Goal: Information Seeking & Learning: Learn about a topic

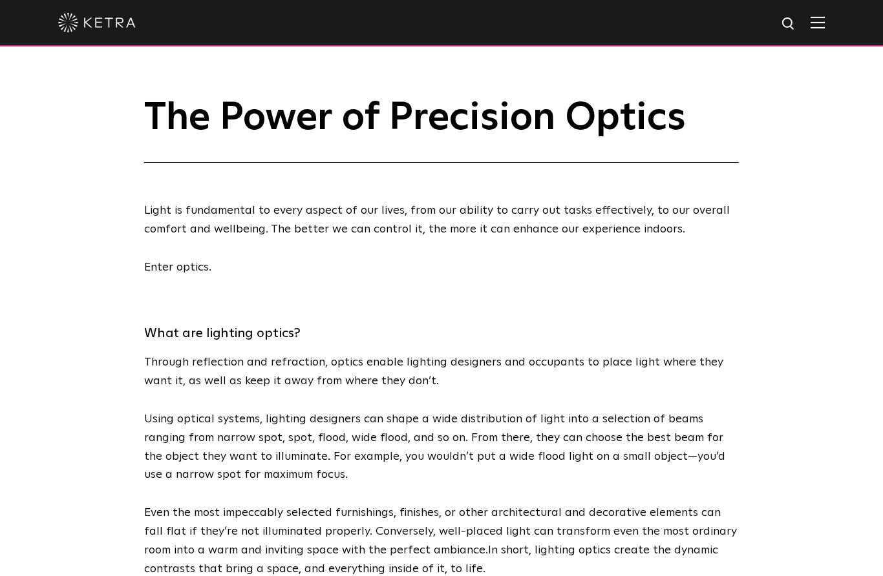
click at [820, 39] on div at bounding box center [441, 22] width 766 height 45
click at [823, 21] on img at bounding box center [817, 22] width 14 height 12
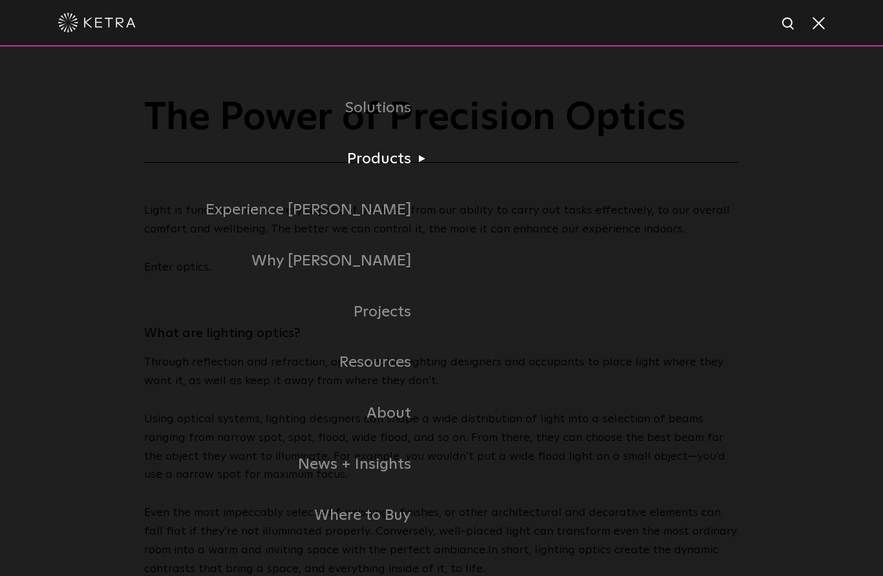
click at [549, 185] on li "Products Commercial Products Residential Products" at bounding box center [441, 159] width 737 height 51
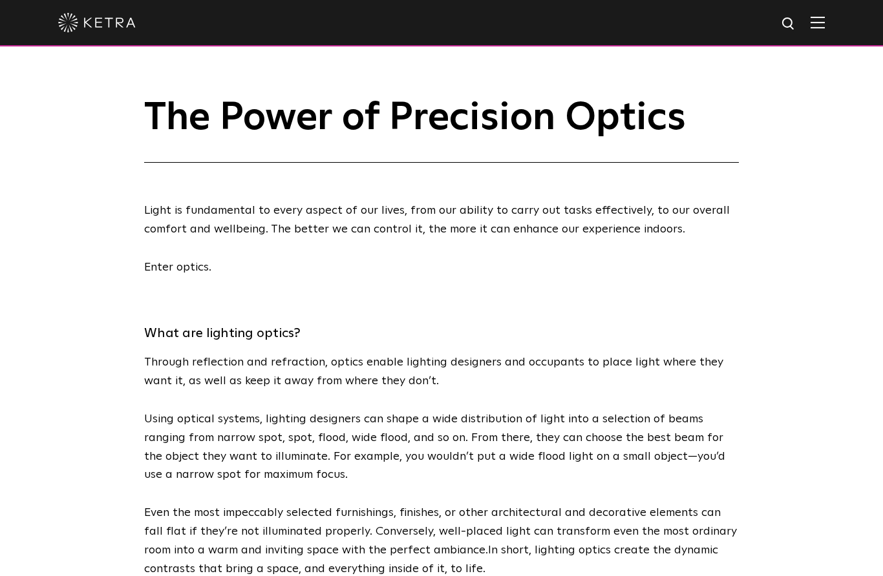
click at [812, 28] on img at bounding box center [817, 22] width 14 height 12
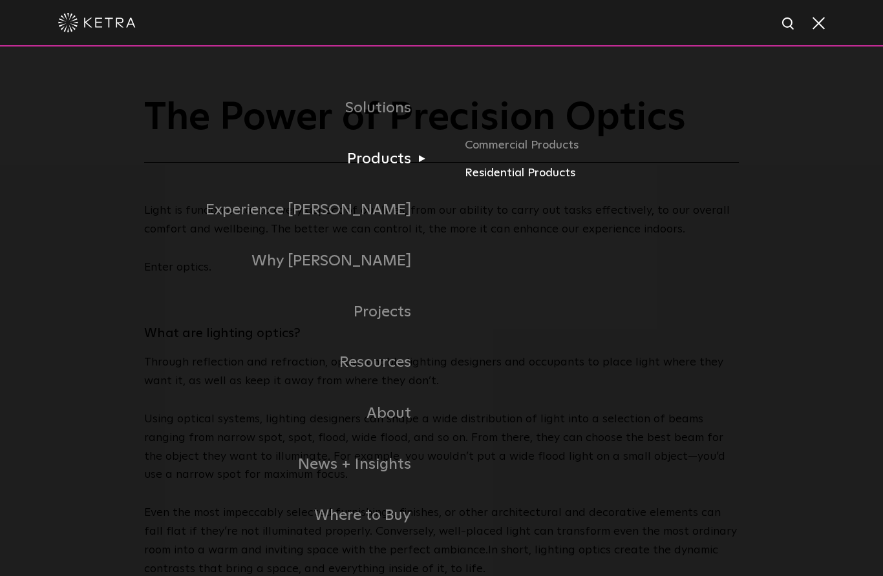
click at [514, 183] on link "Residential Products" at bounding box center [637, 173] width 345 height 19
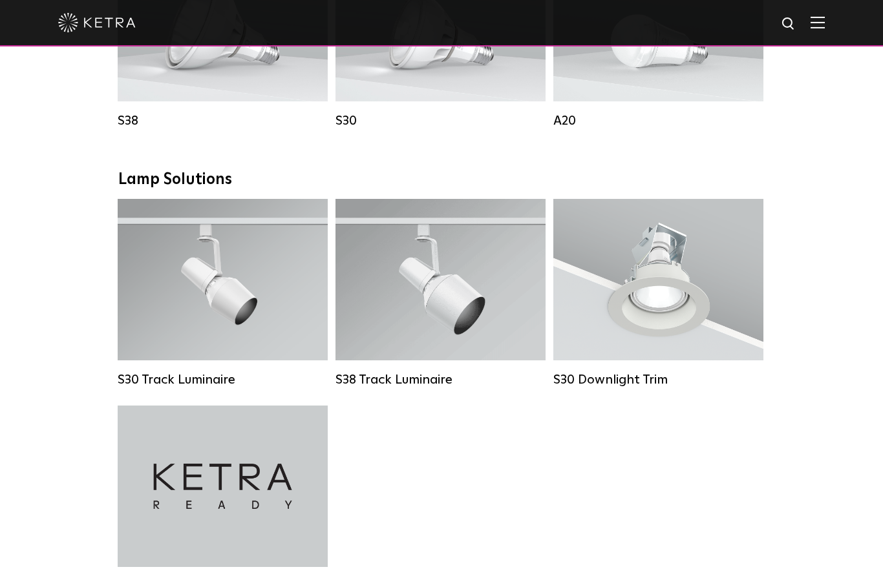
scroll to position [880, 0]
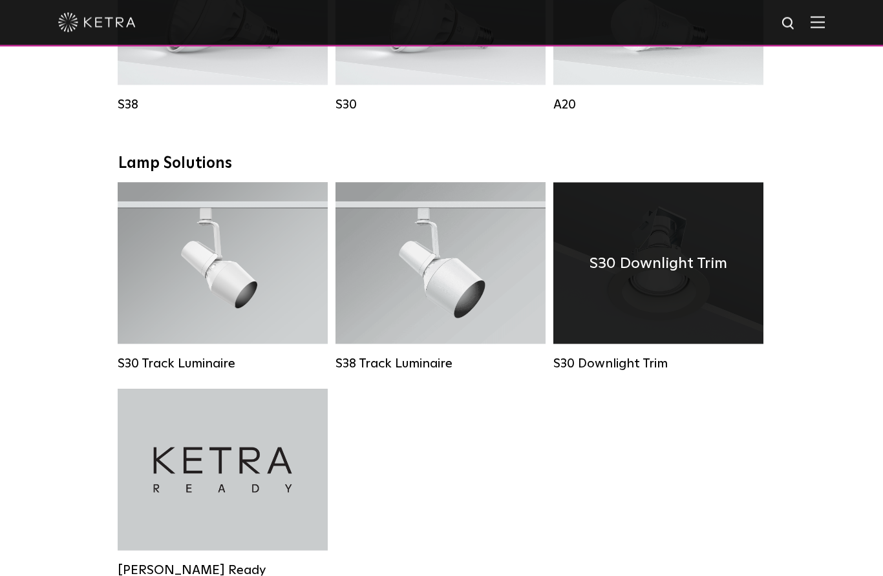
click at [680, 286] on div "S30 Downlight Trim" at bounding box center [658, 264] width 210 height 162
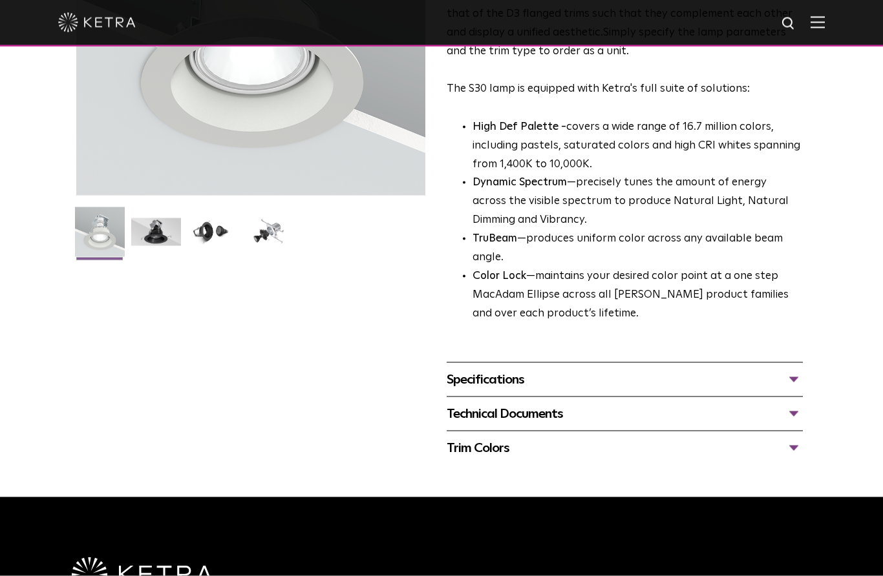
scroll to position [248, 0]
click at [796, 372] on div "Specifications" at bounding box center [625, 379] width 356 height 21
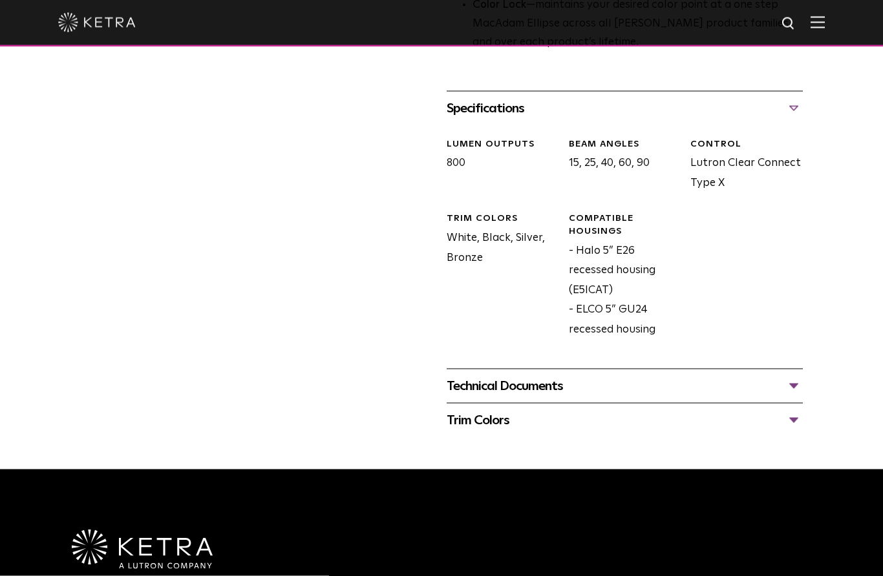
click at [792, 379] on div "Technical Documents" at bounding box center [625, 386] width 356 height 21
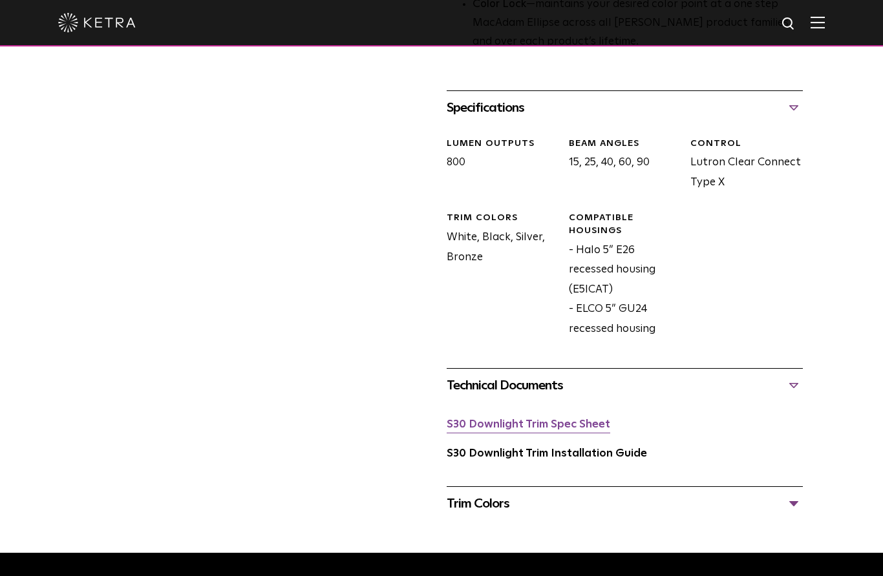
click at [595, 419] on link "S30 Downlight Trim Spec Sheet" at bounding box center [528, 424] width 163 height 11
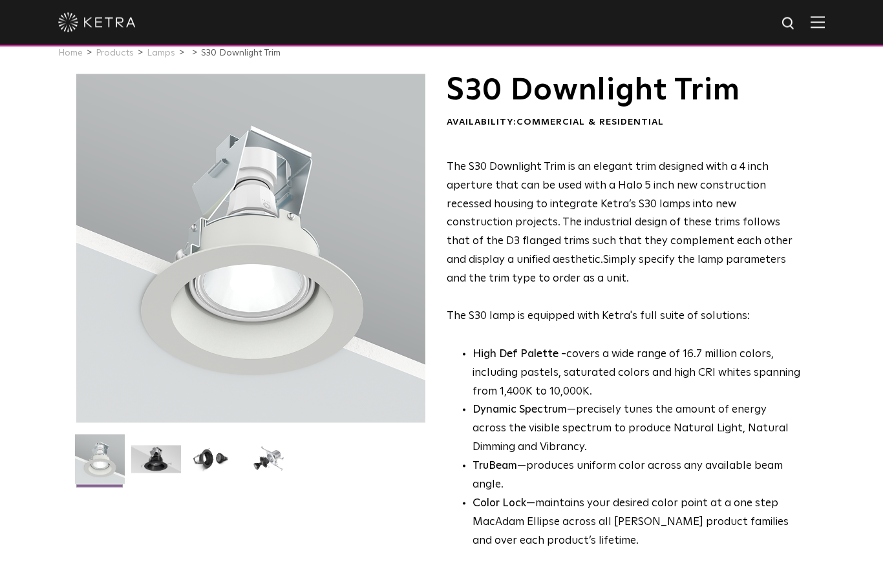
scroll to position [0, 0]
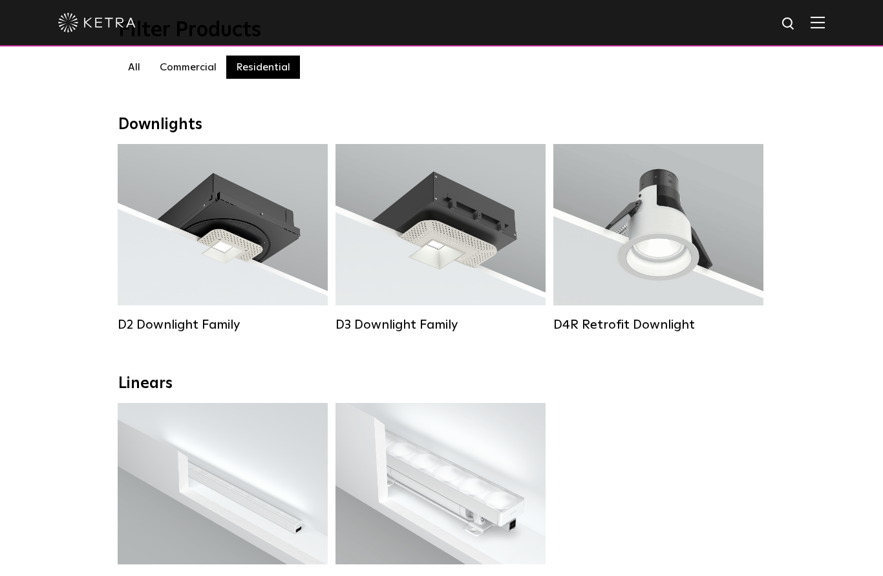
scroll to position [142, 0]
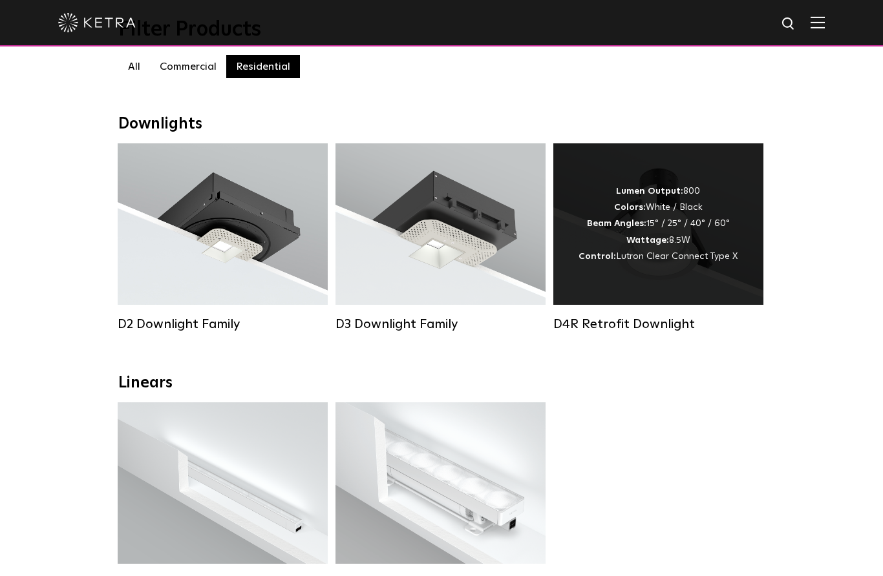
click at [683, 255] on span "Lutron Clear Connect Type X" at bounding box center [676, 256] width 121 height 9
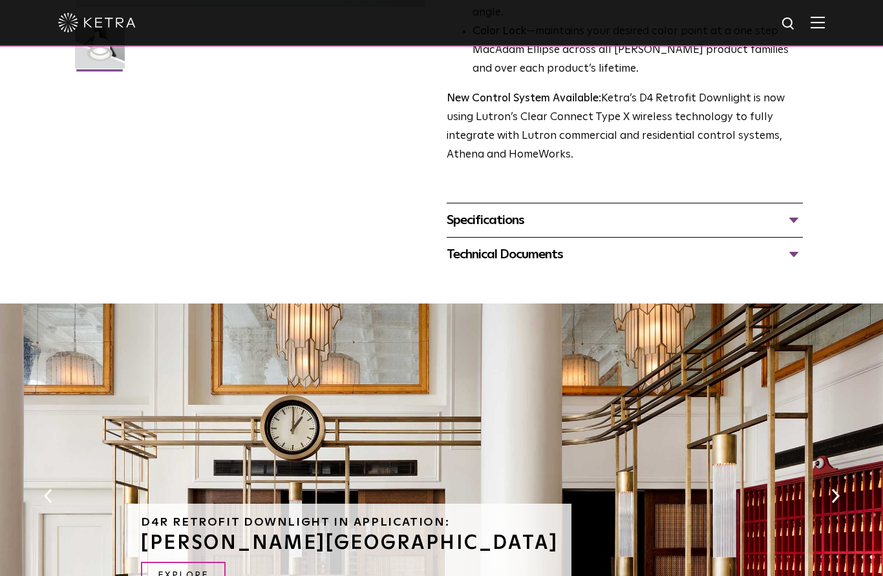
scroll to position [430, 0]
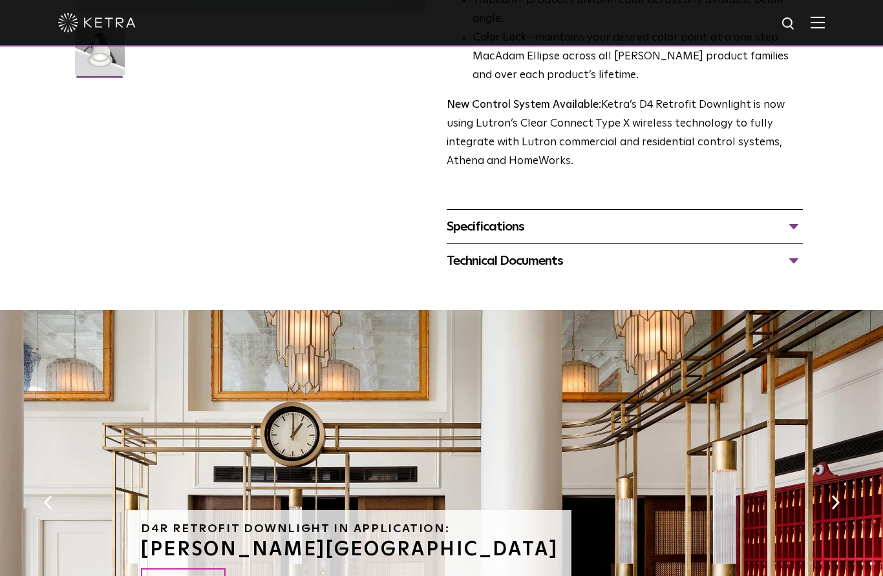
click at [794, 237] on div "Specifications" at bounding box center [625, 226] width 356 height 21
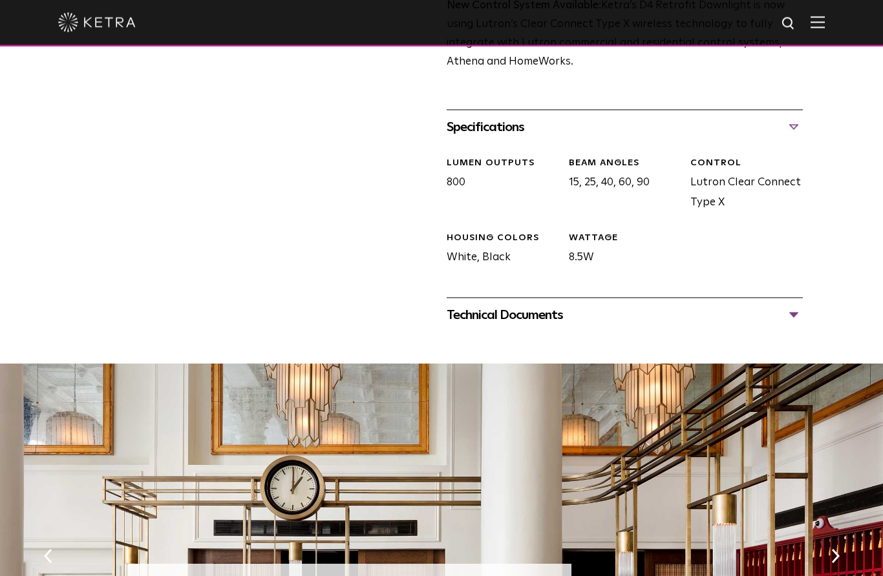
scroll to position [531, 0]
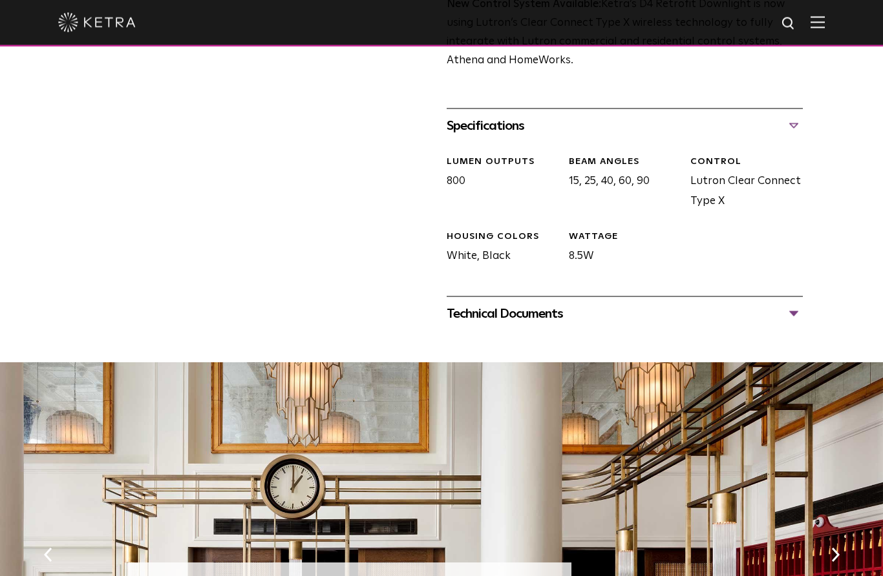
click at [799, 324] on div "Technical Documents" at bounding box center [625, 314] width 356 height 21
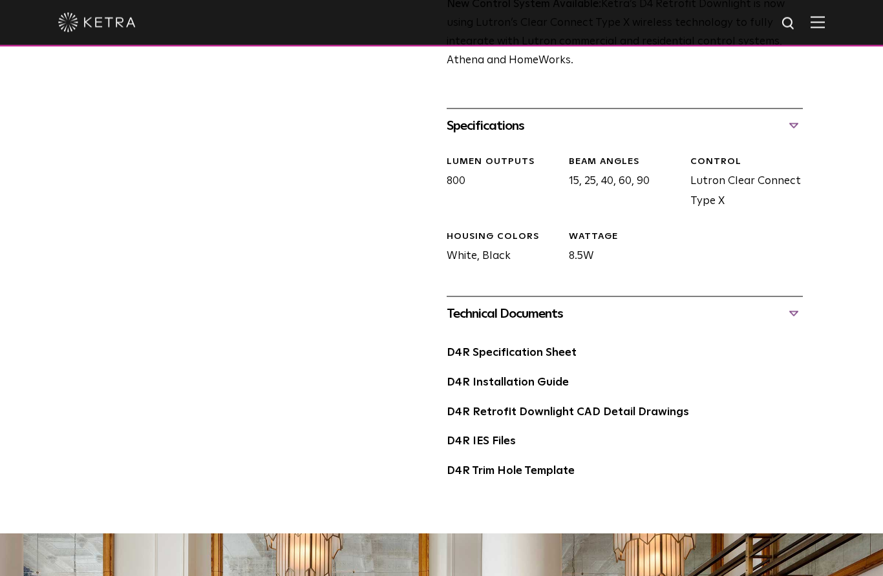
scroll to position [531, 0]
click at [553, 388] on link "D4R Installation Guide" at bounding box center [508, 382] width 122 height 11
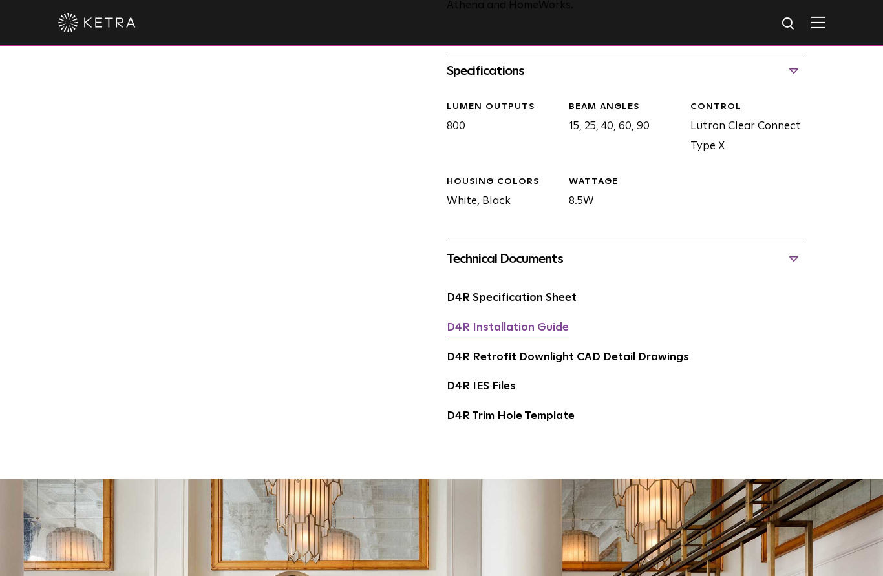
scroll to position [585, 0]
